Goal: Complete application form

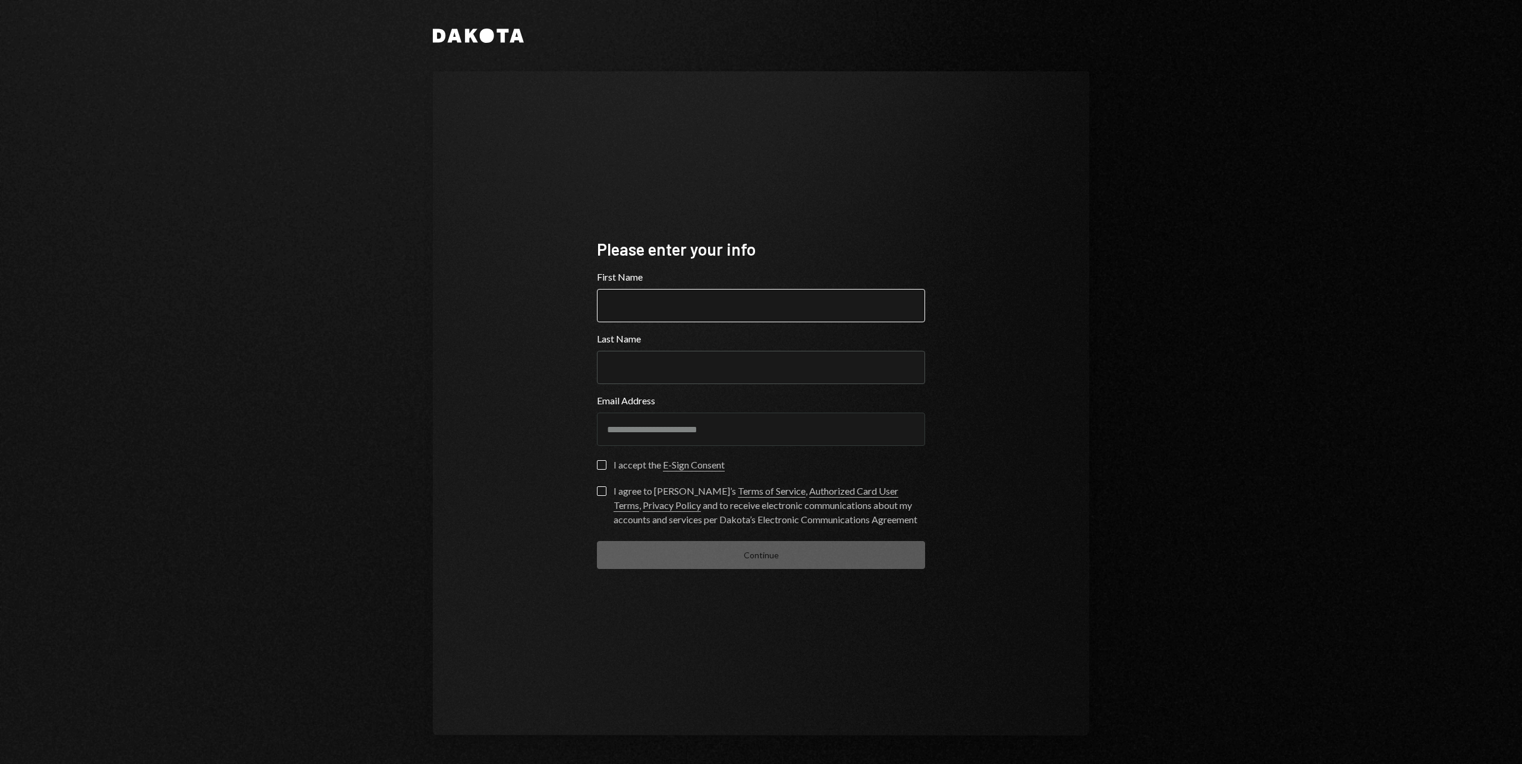
click at [688, 317] on input "First Name" at bounding box center [761, 305] width 328 height 33
type input "**********"
type input "*****"
click at [600, 465] on button "I accept the E-Sign Consent" at bounding box center [602, 465] width 10 height 10
click at [600, 498] on label "I agree to [PERSON_NAME]’s Terms of Service , Authorized Card User Terms , Priv…" at bounding box center [761, 506] width 328 height 40
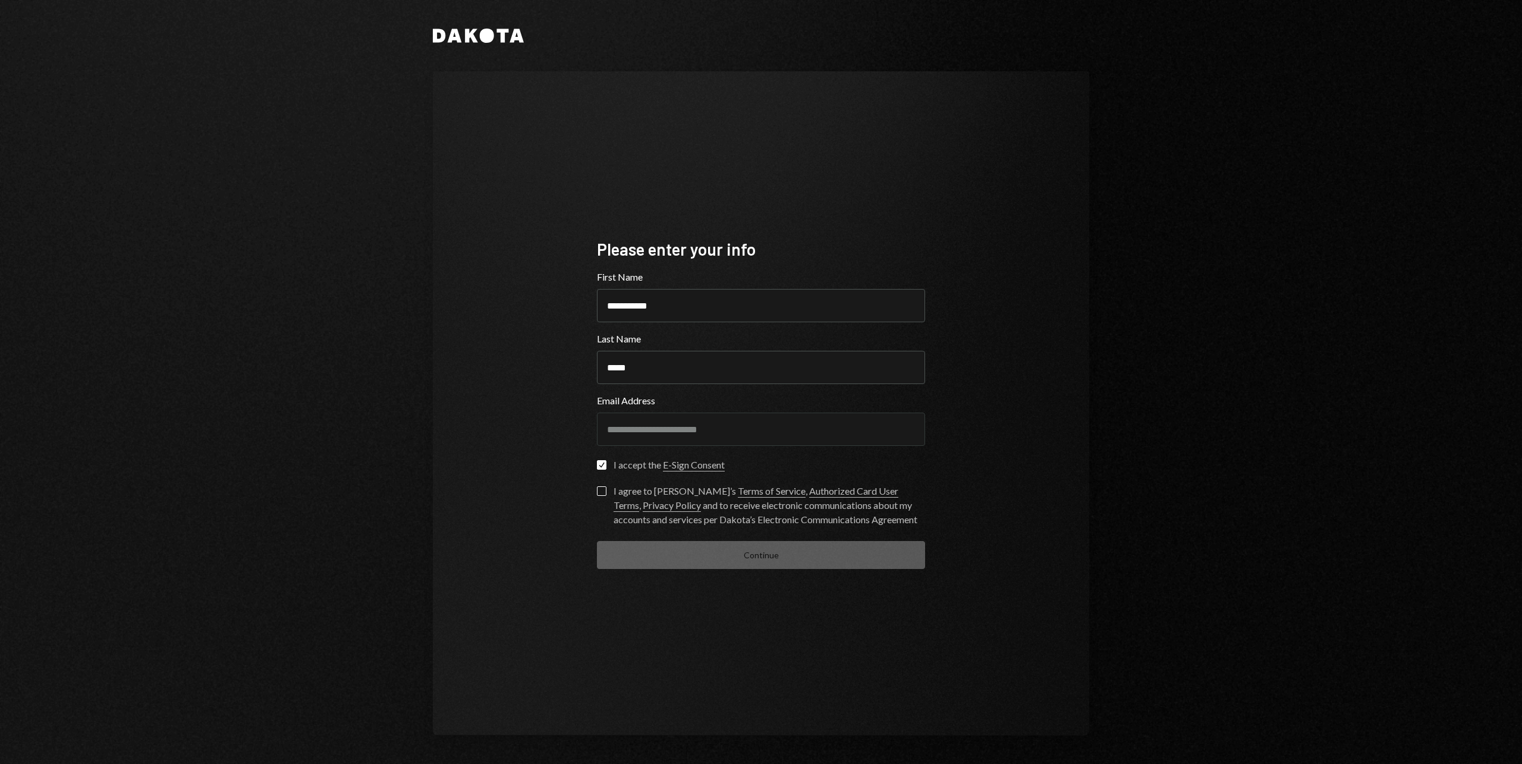
click at [600, 496] on button "I agree to [PERSON_NAME]’s Terms of Service , Authorized Card User Terms , Priv…" at bounding box center [602, 491] width 10 height 10
click at [733, 555] on button "Continue" at bounding box center [761, 555] width 328 height 28
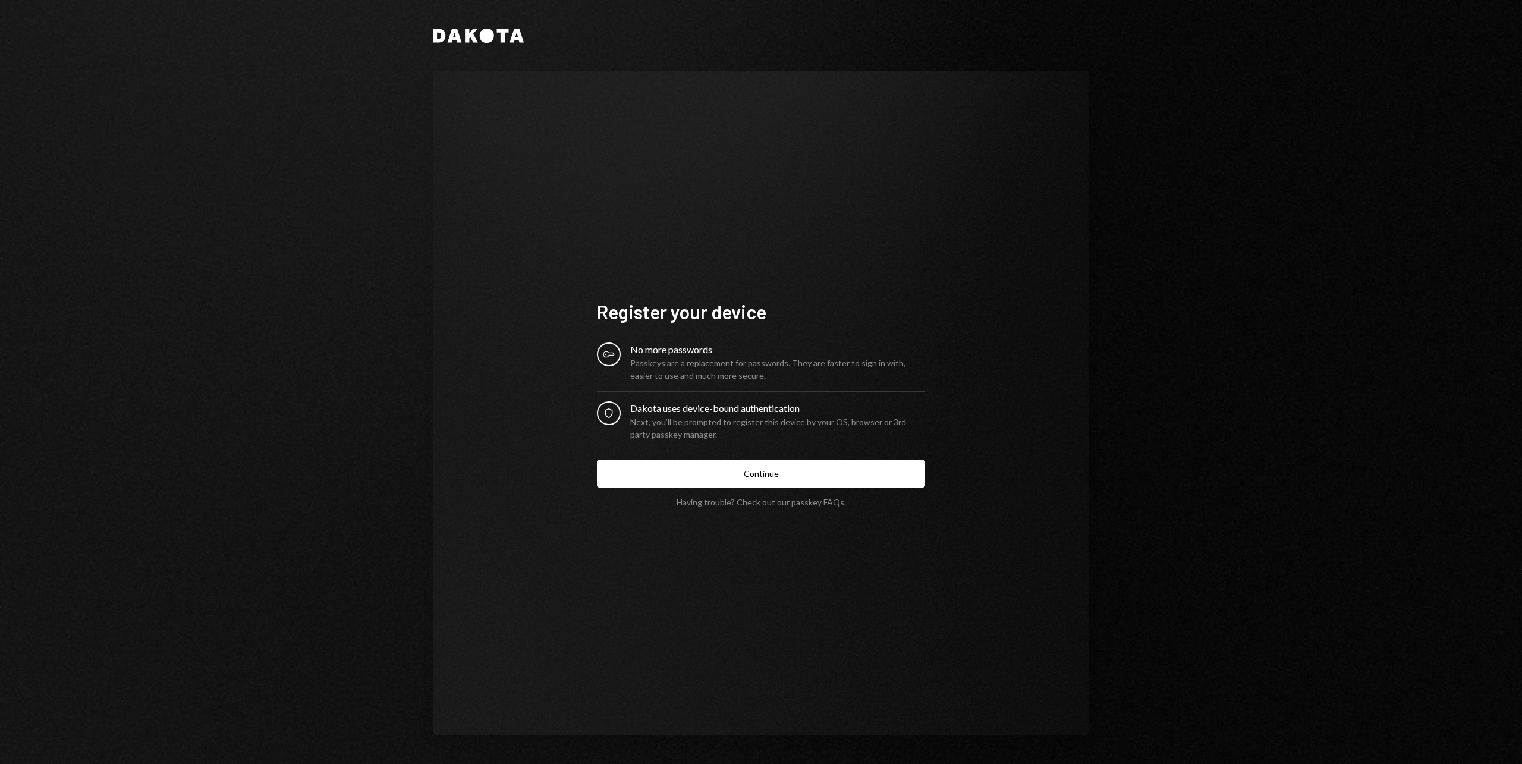
click at [614, 426] on div "Security Dakota uses device-bound authentication Next, you’ll be prompted to re…" at bounding box center [761, 420] width 328 height 39
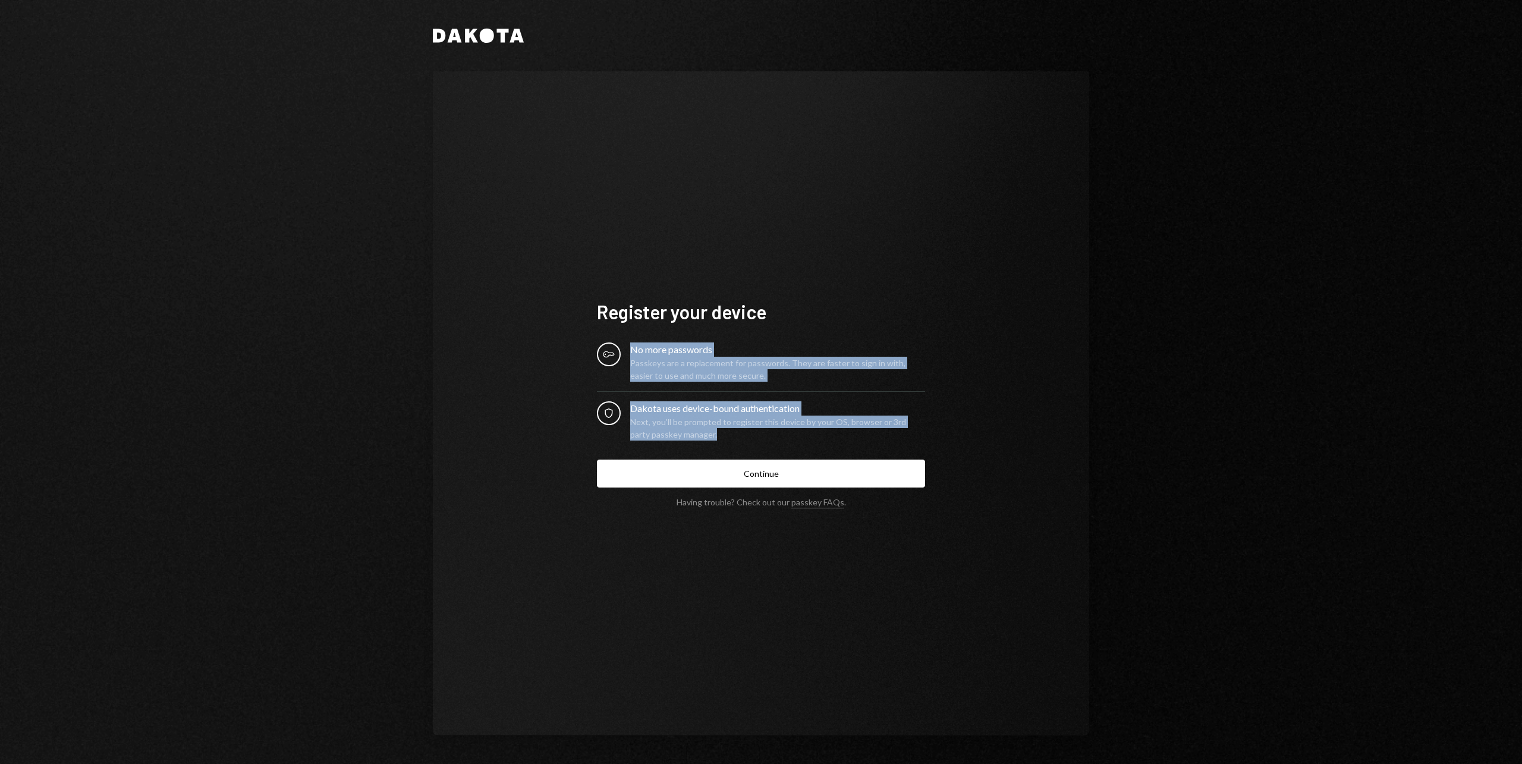
drag, startPoint x: 712, startPoint y: 439, endPoint x: 606, endPoint y: 355, distance: 135.0
click at [606, 355] on form "Register your device Key No more passwords Passkeys are a replacement for passw…" at bounding box center [761, 403] width 328 height 207
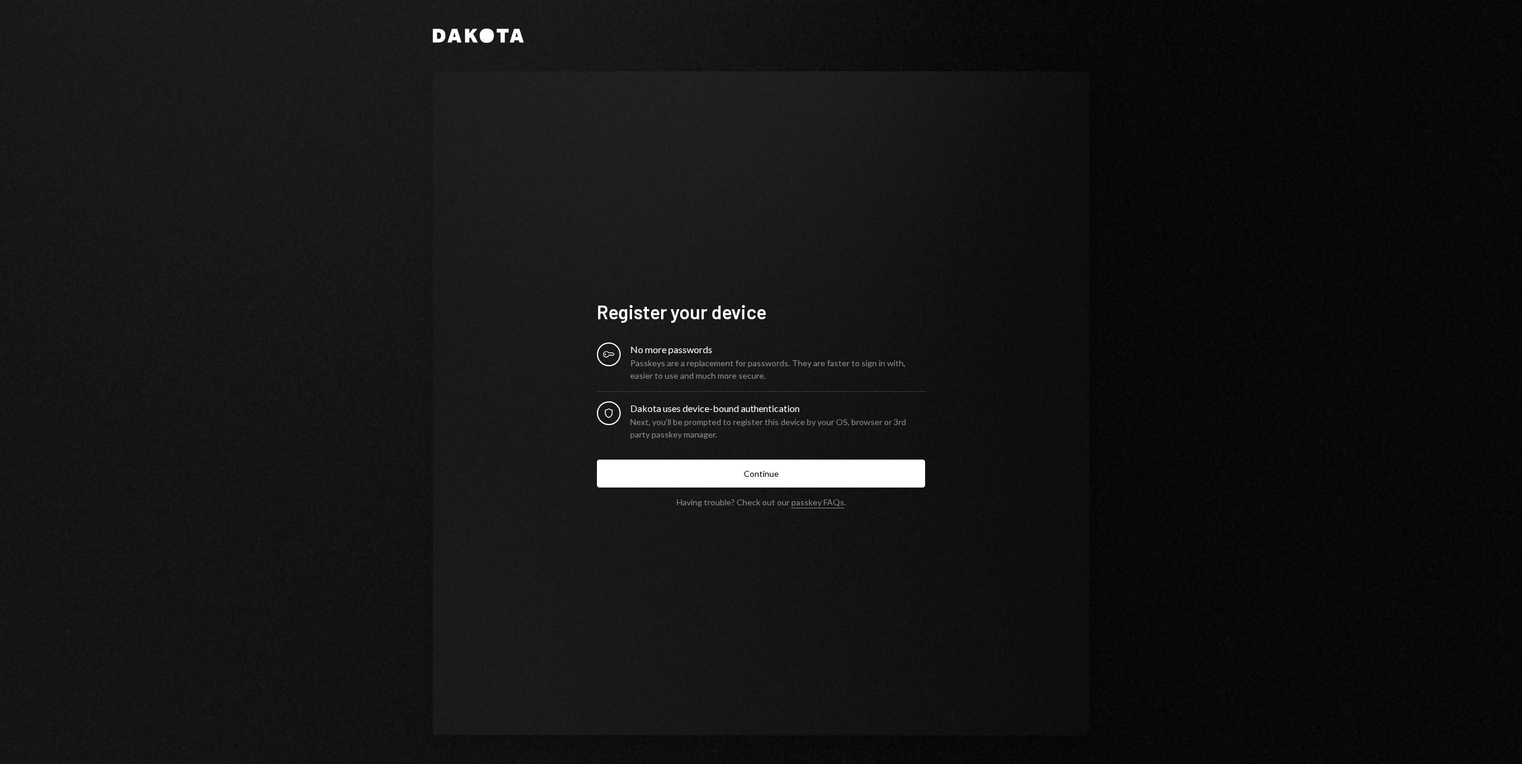
click at [606, 355] on icon "Key" at bounding box center [609, 354] width 12 height 12
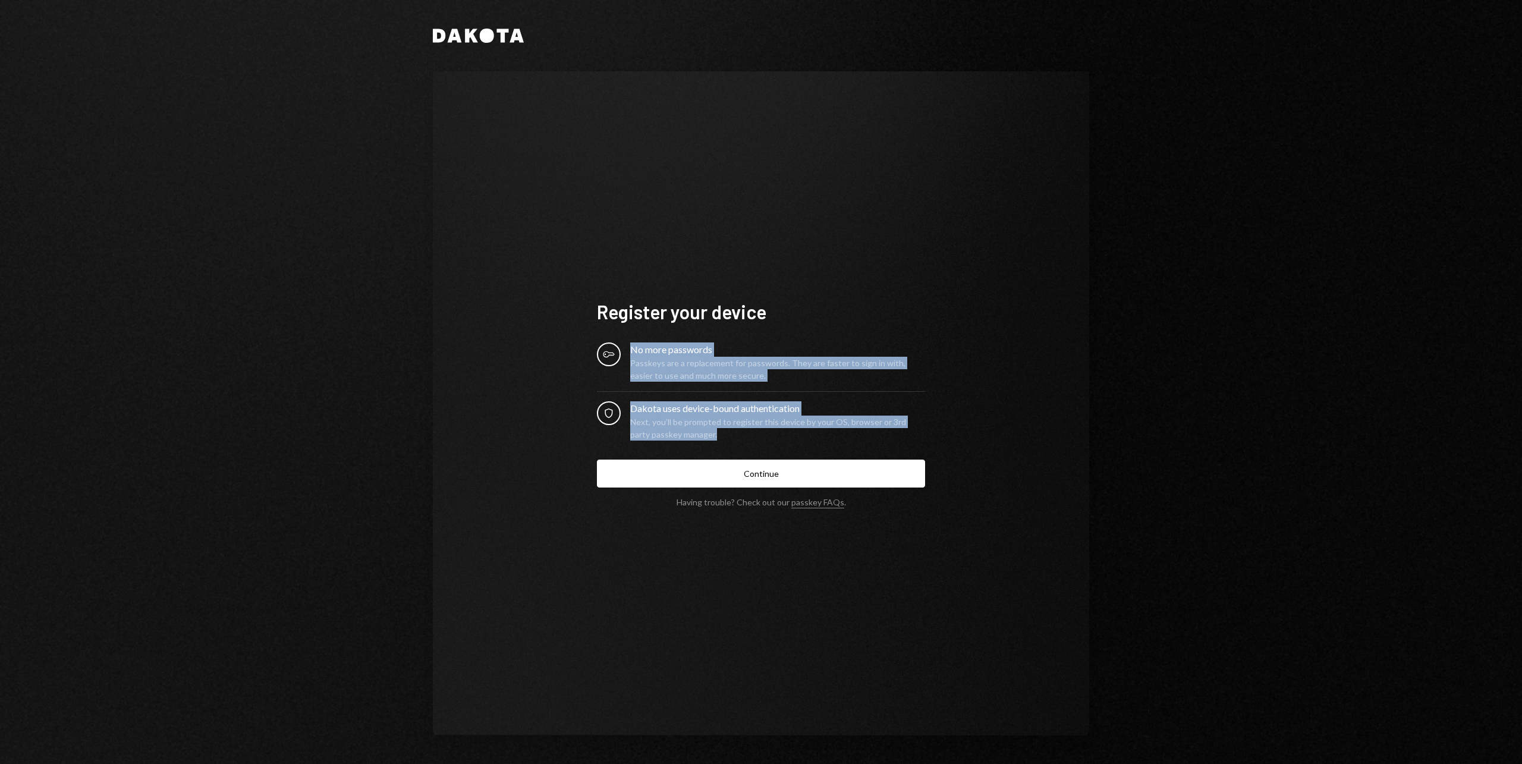
drag, startPoint x: 606, startPoint y: 355, endPoint x: 751, endPoint y: 433, distance: 164.4
click at [751, 433] on div "Key No more passwords Passkeys are a replacement for passwords. They are faster…" at bounding box center [761, 391] width 328 height 98
click at [751, 433] on div "Next, you’ll be prompted to register this device by your OS, browser or 3rd par…" at bounding box center [777, 427] width 295 height 25
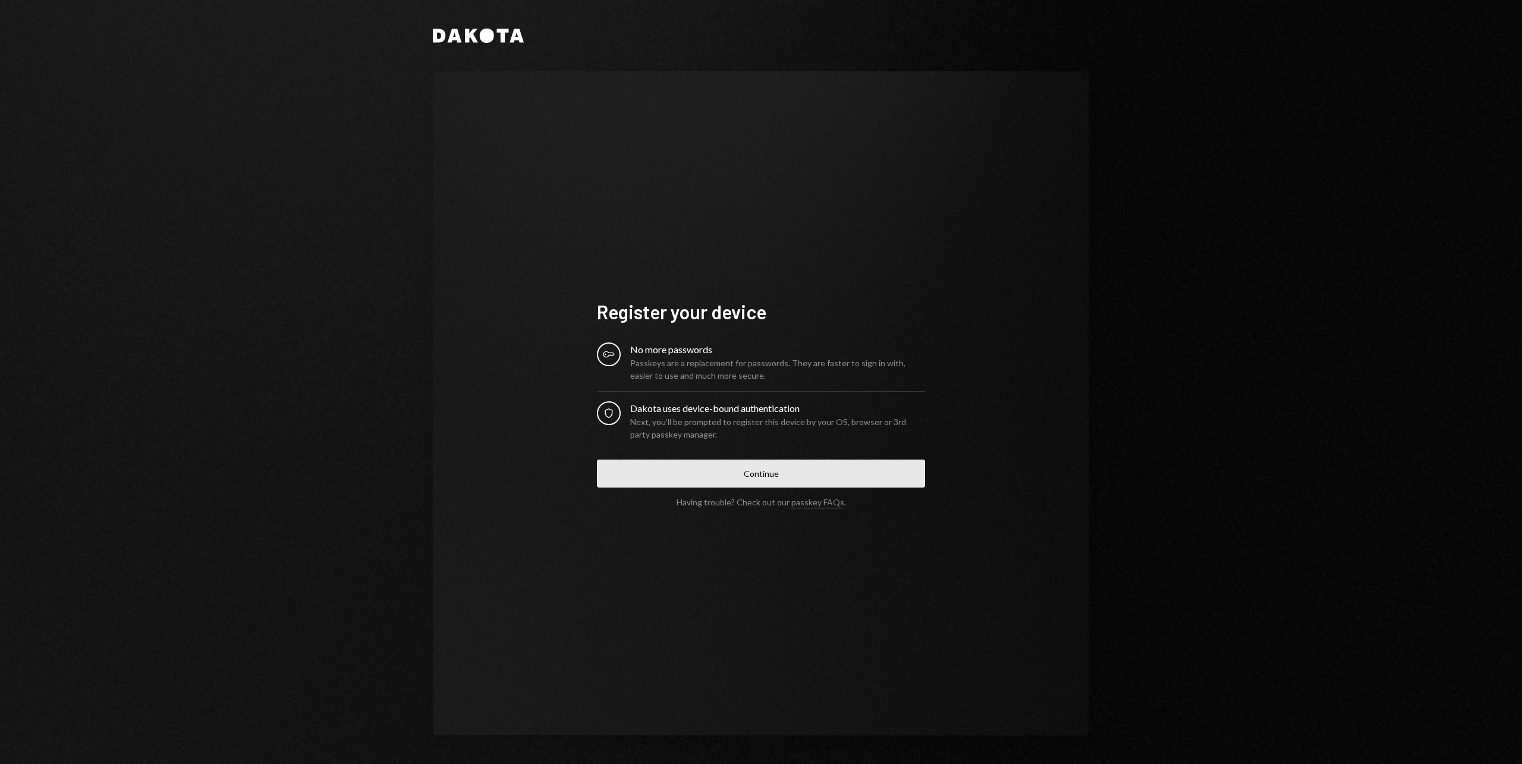
click at [749, 467] on button "Continue" at bounding box center [761, 473] width 328 height 28
click at [888, 431] on div "Next, you’ll be prompted to register this device by your OS, browser or 3rd par…" at bounding box center [777, 427] width 295 height 25
